Goal: Task Accomplishment & Management: Complete application form

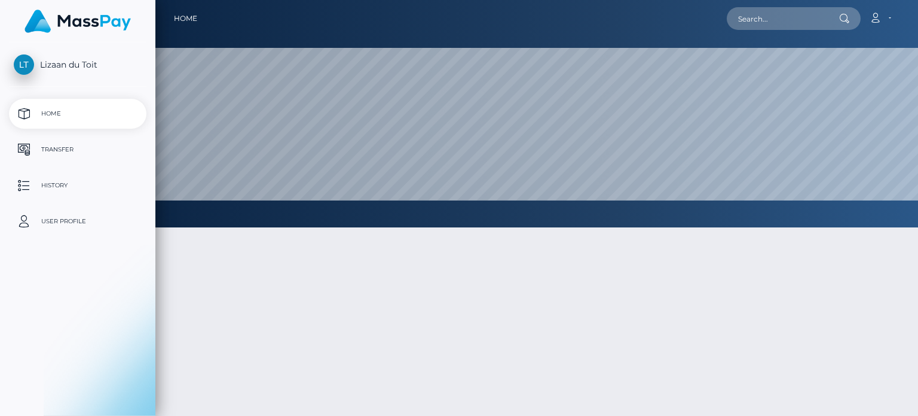
select select
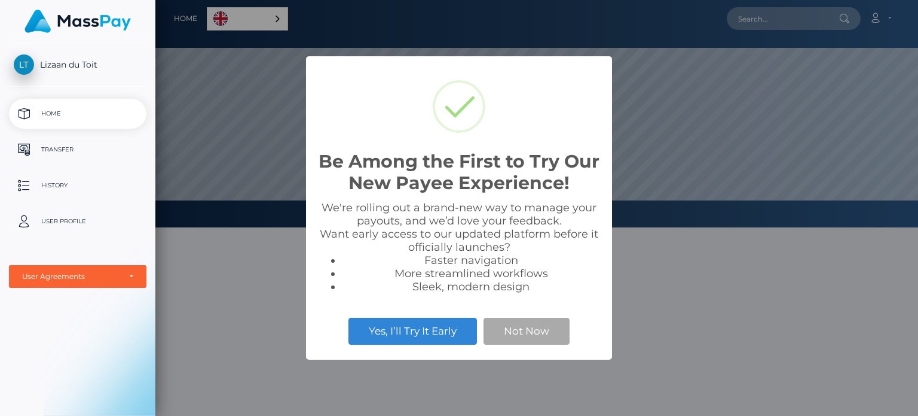
scroll to position [227, 763]
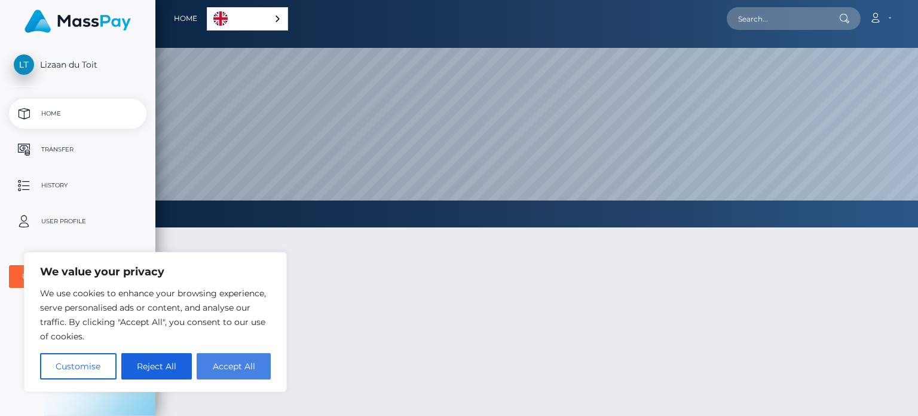
click at [246, 361] on button "Accept All" at bounding box center [234, 366] width 74 height 26
checkbox input "true"
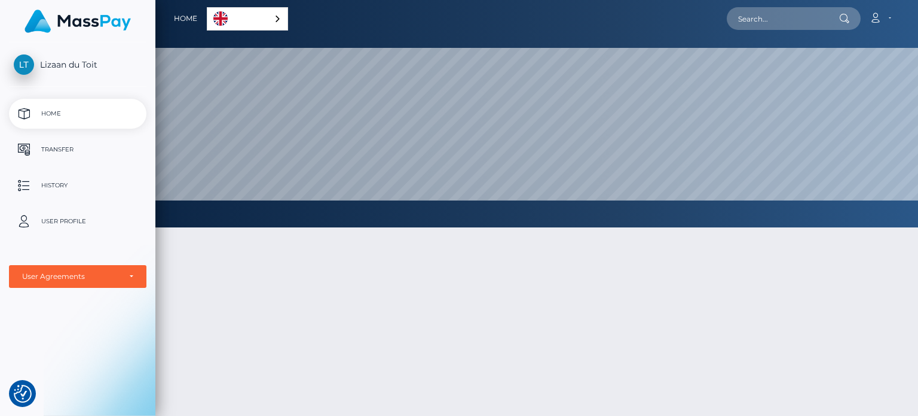
click at [99, 64] on span "Lizaan du Toit" at bounding box center [78, 64] width 138 height 11
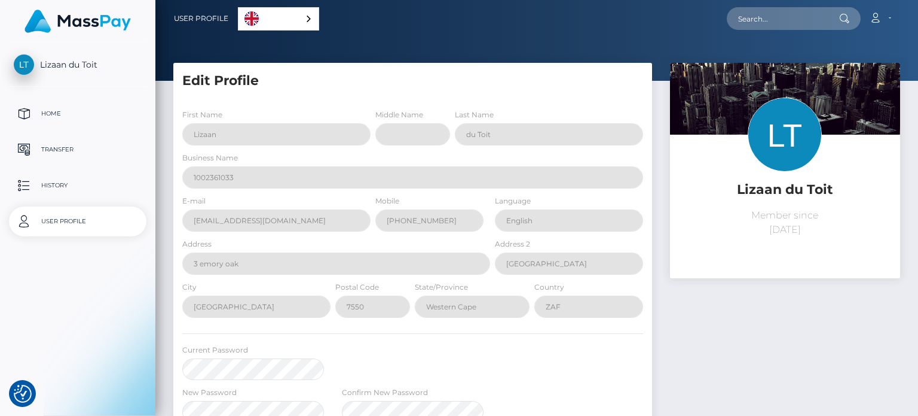
select select
click at [826, 169] on div "Lizaan du Toit Member since [DATE]" at bounding box center [785, 166] width 212 height 139
click at [75, 188] on p "History" at bounding box center [78, 185] width 128 height 18
